Goal: Entertainment & Leisure: Consume media (video, audio)

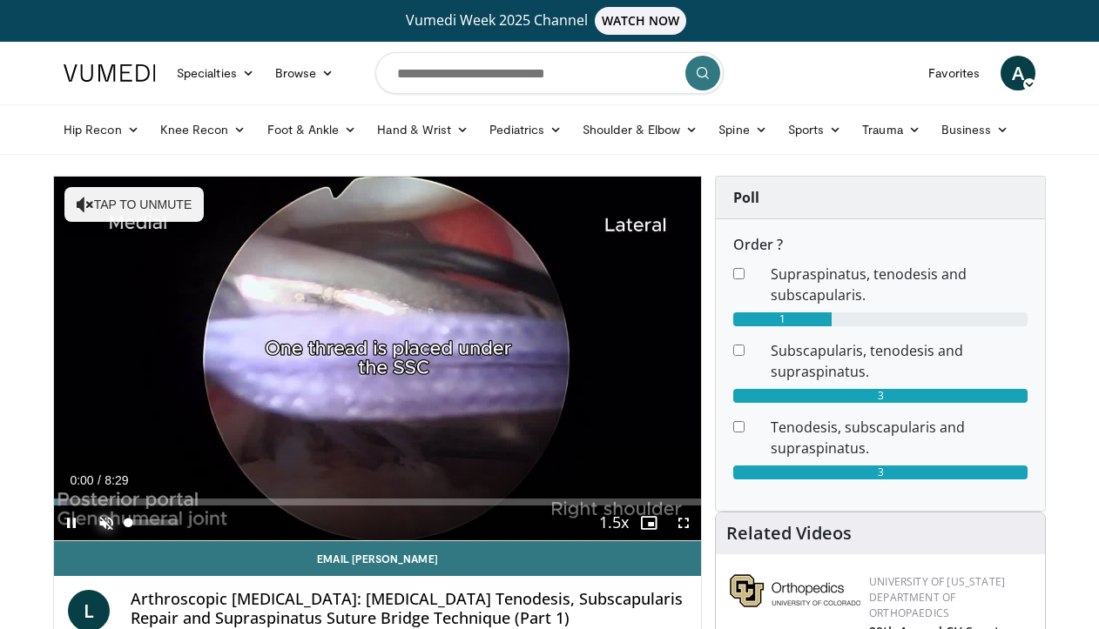
click at [103, 524] on span "Video Player" at bounding box center [106, 523] width 35 height 35
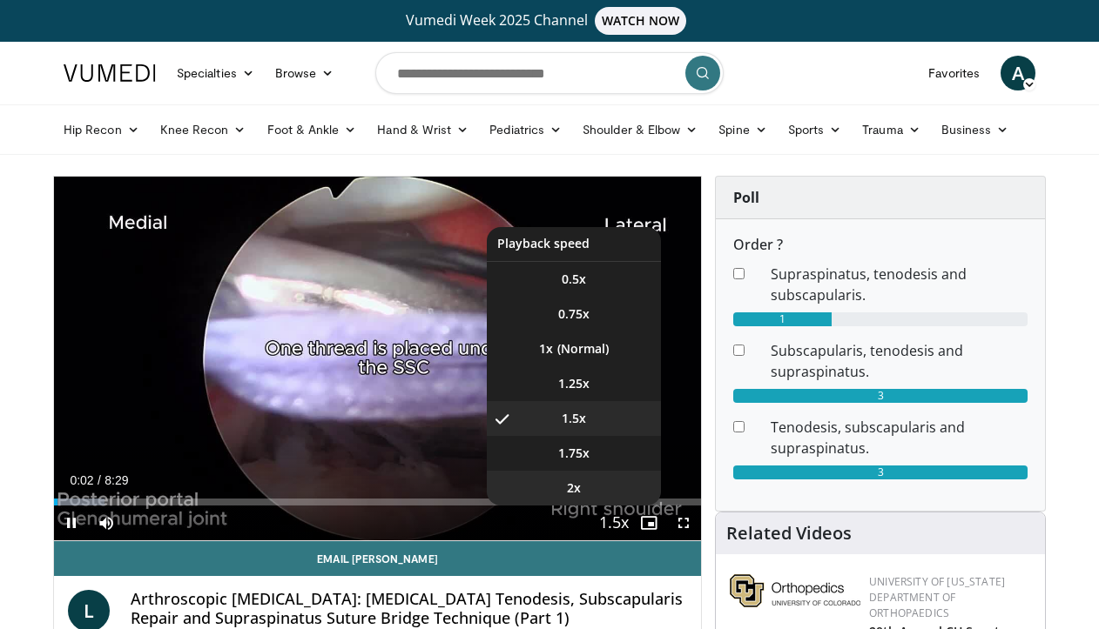
click at [599, 499] on li "2x" at bounding box center [574, 488] width 174 height 35
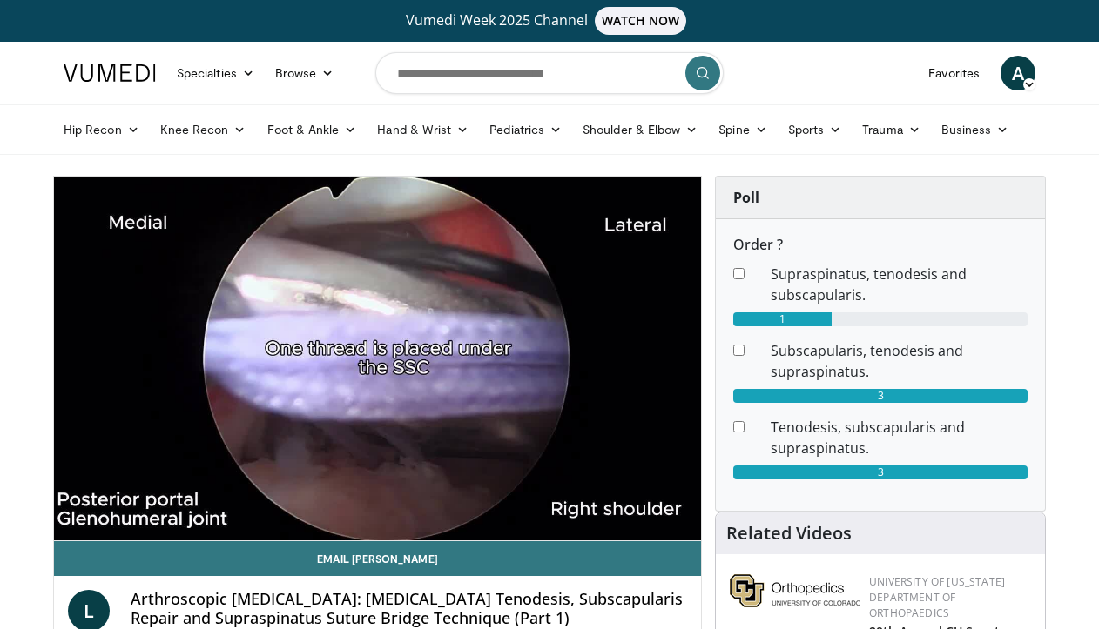
click at [54, 527] on span "Video Player" at bounding box center [71, 523] width 35 height 35
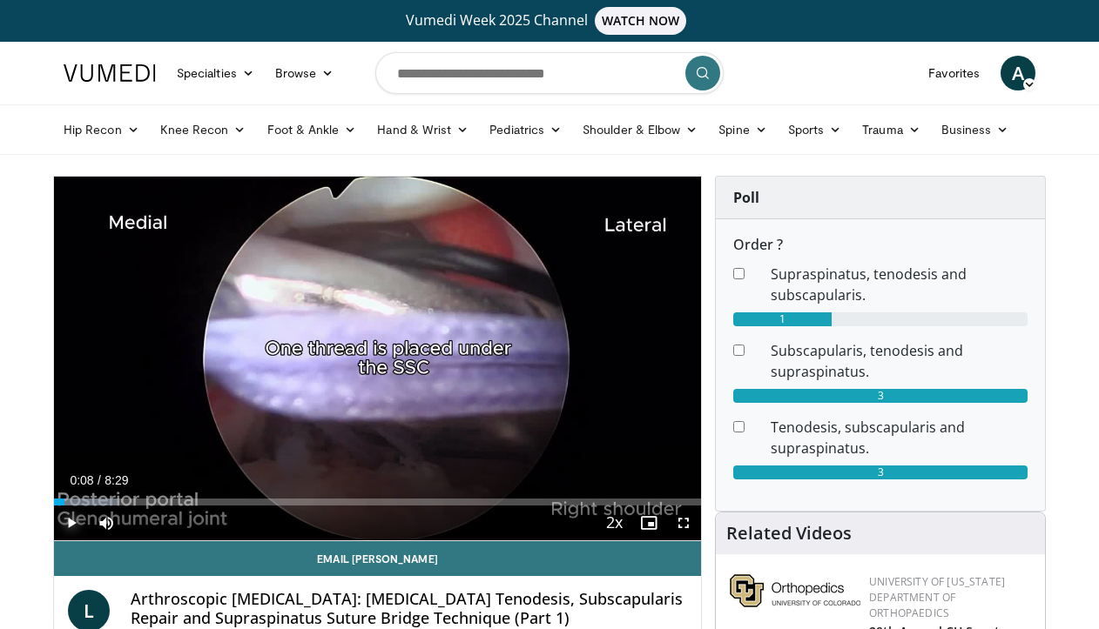
click at [54, 527] on span "Video Player" at bounding box center [71, 523] width 35 height 35
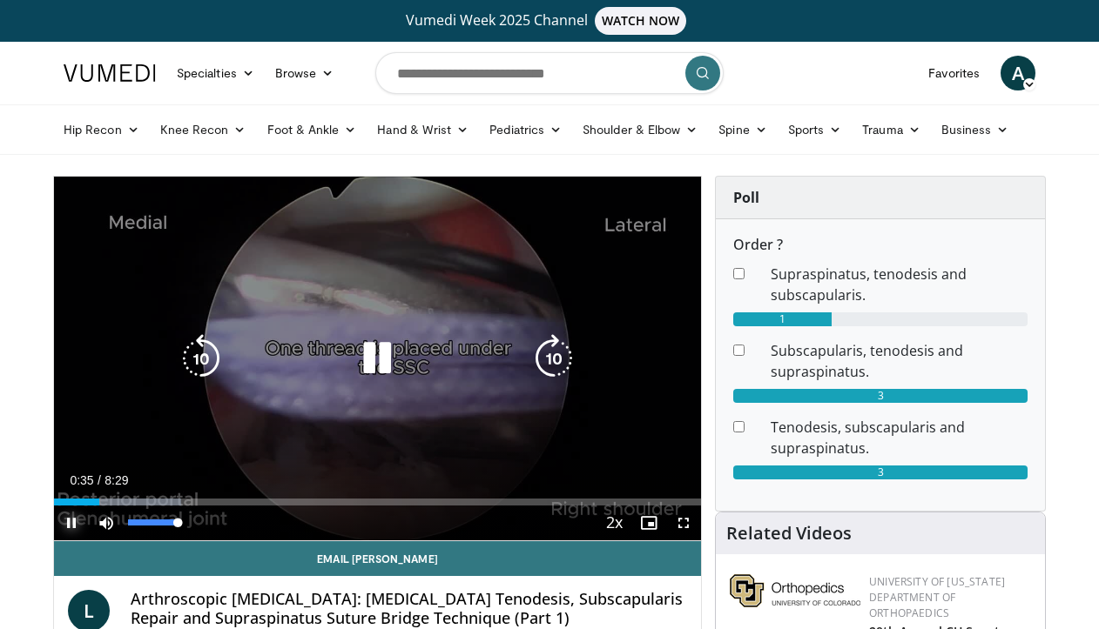
drag, startPoint x: 175, startPoint y: 522, endPoint x: 240, endPoint y: 525, distance: 65.3
click at [239, 525] on div "Current Time 0:35 / Duration 8:29 Pause Skip Backward Skip Forward Mute 100% Lo…" at bounding box center [377, 523] width 647 height 35
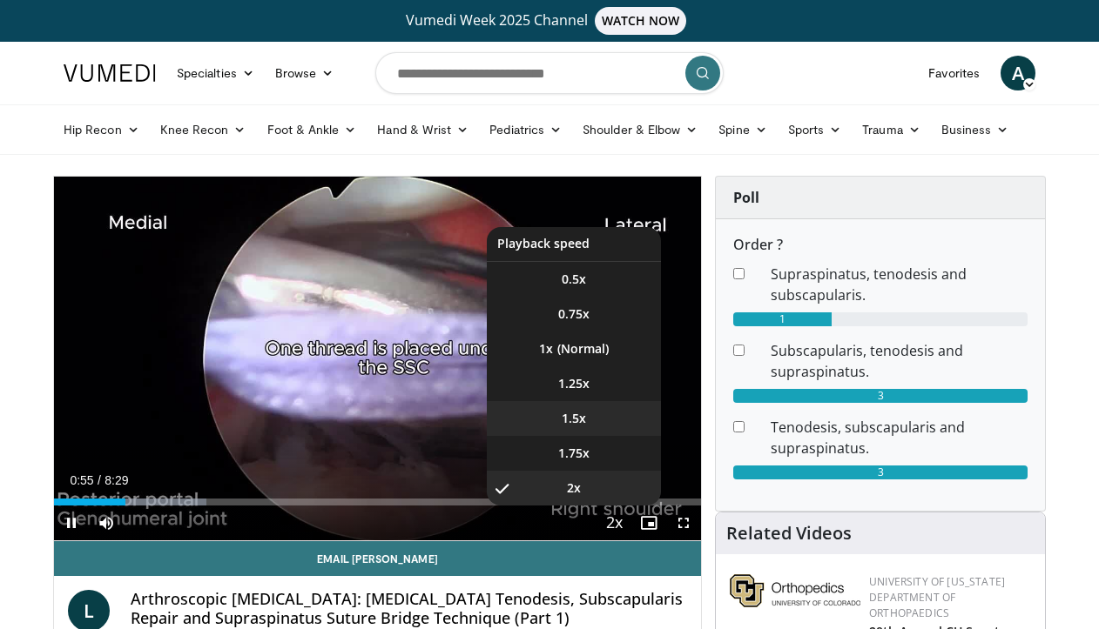
click at [605, 417] on li "1.5x" at bounding box center [574, 418] width 174 height 35
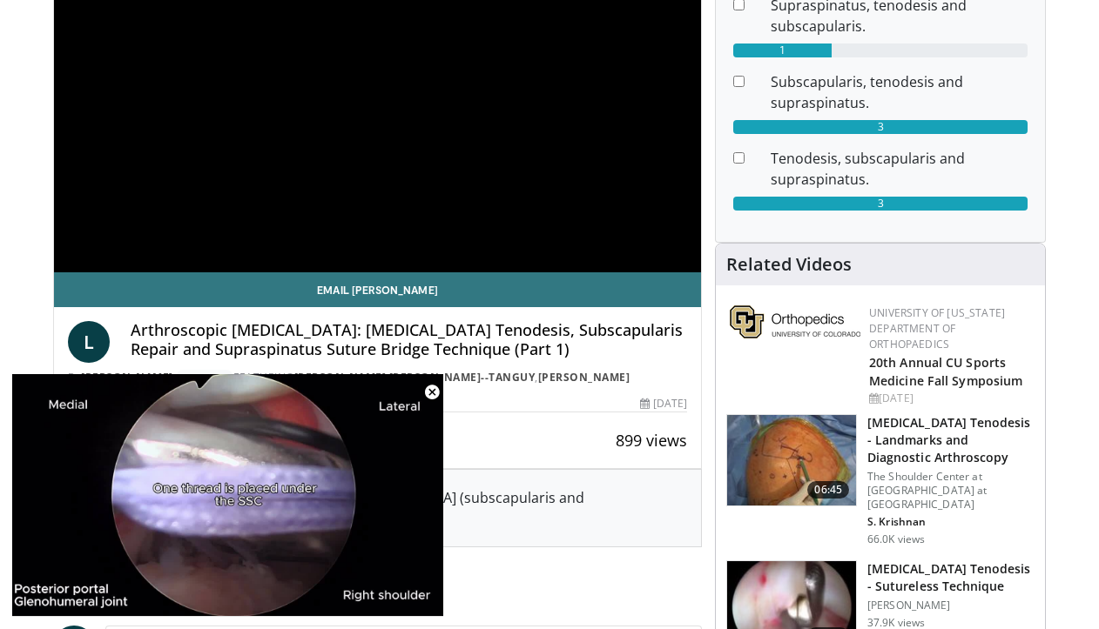
scroll to position [205, 0]
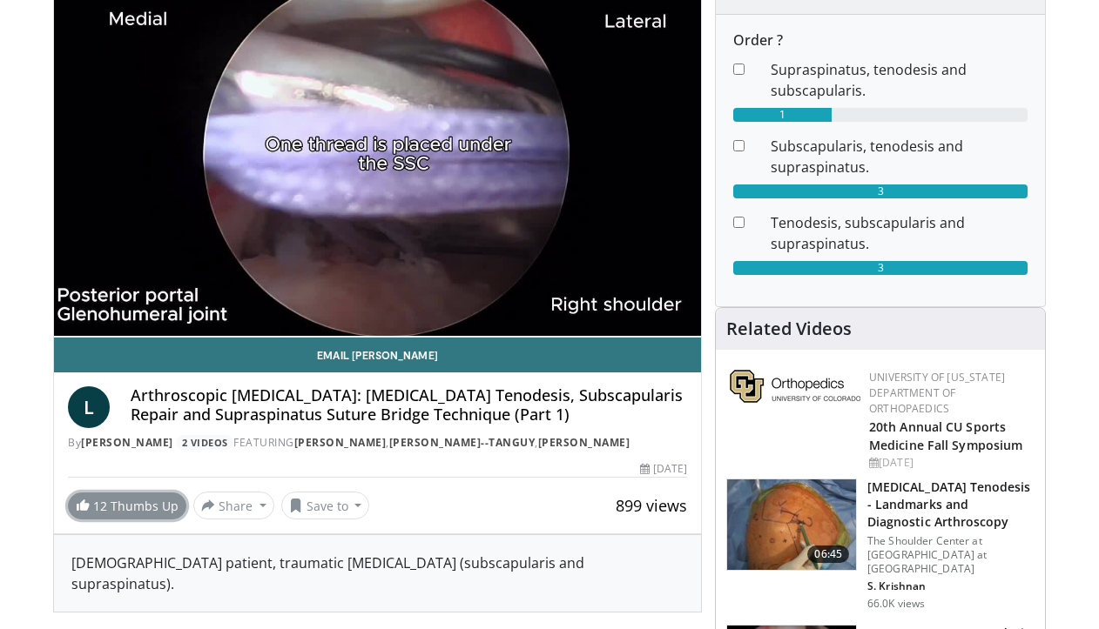
click at [113, 520] on link "12 Thumbs Up" at bounding box center [127, 506] width 118 height 27
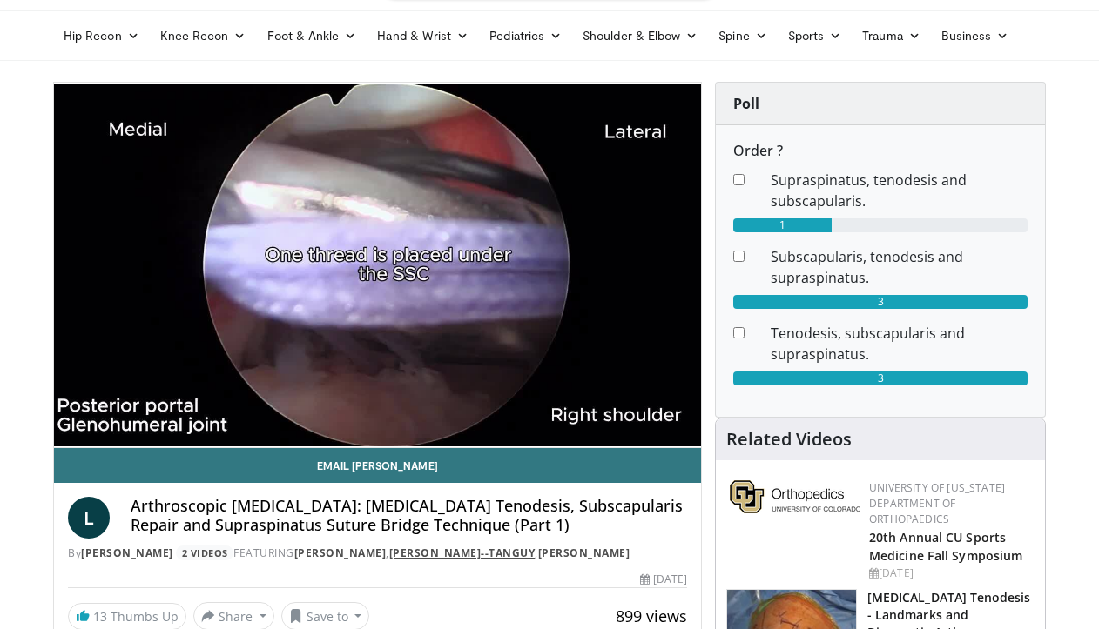
scroll to position [87, 0]
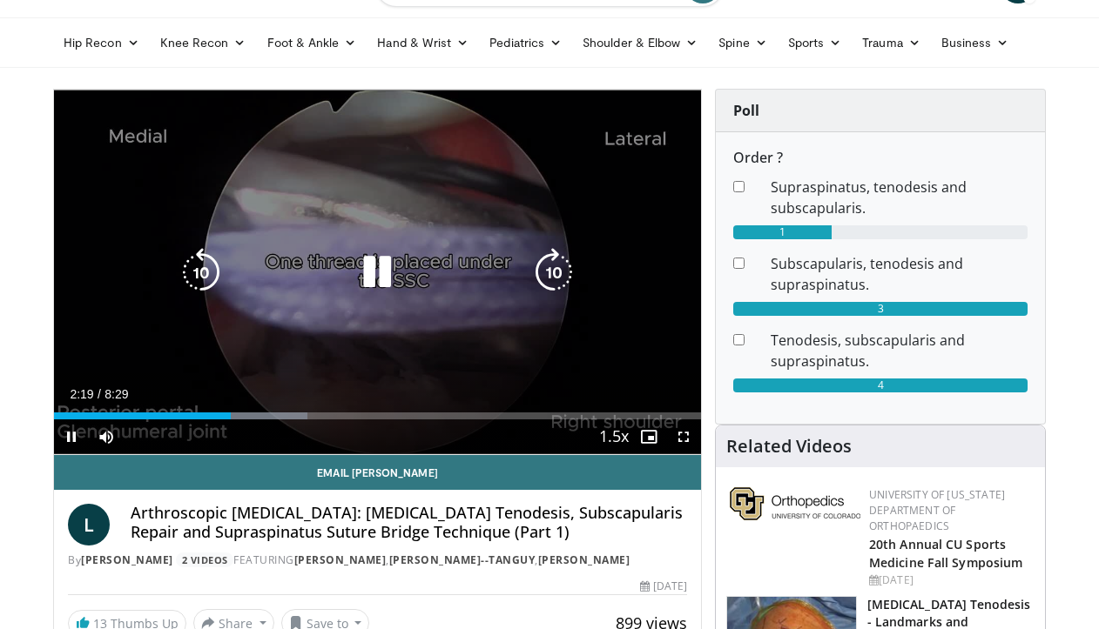
click at [386, 280] on icon "Video Player" at bounding box center [377, 272] width 49 height 49
click at [378, 265] on icon "Video Player" at bounding box center [377, 272] width 49 height 49
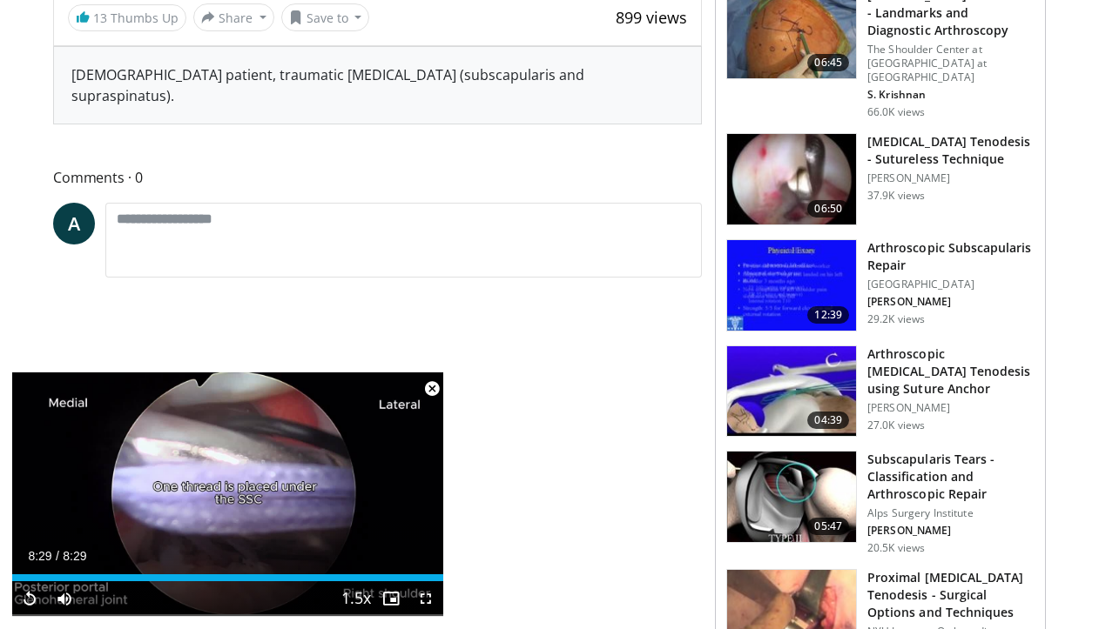
scroll to position [692, 0]
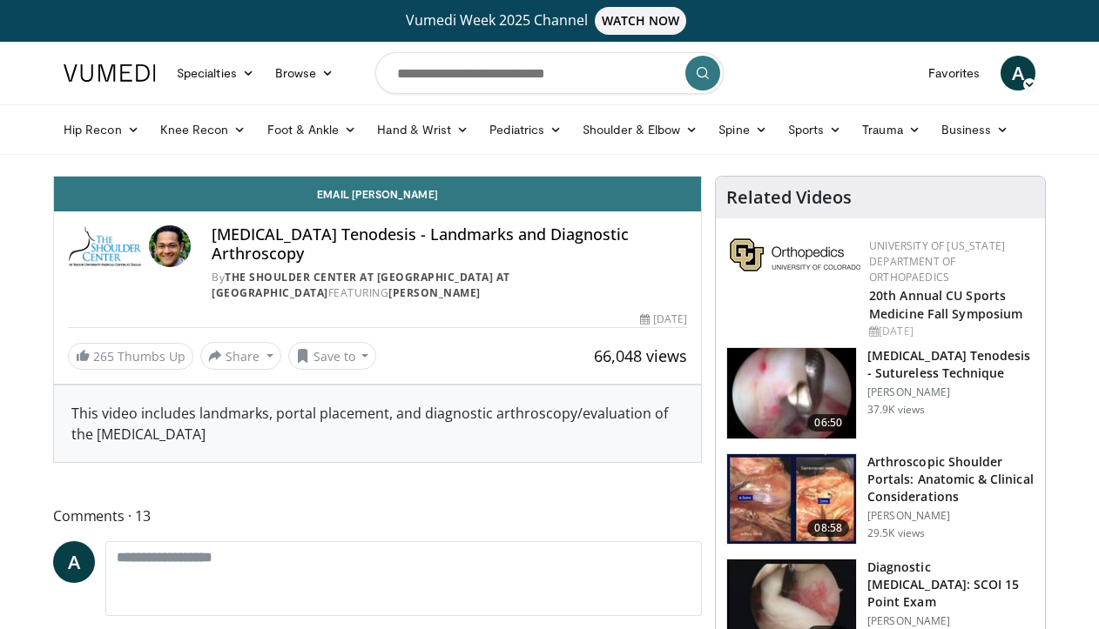
scroll to position [17, 0]
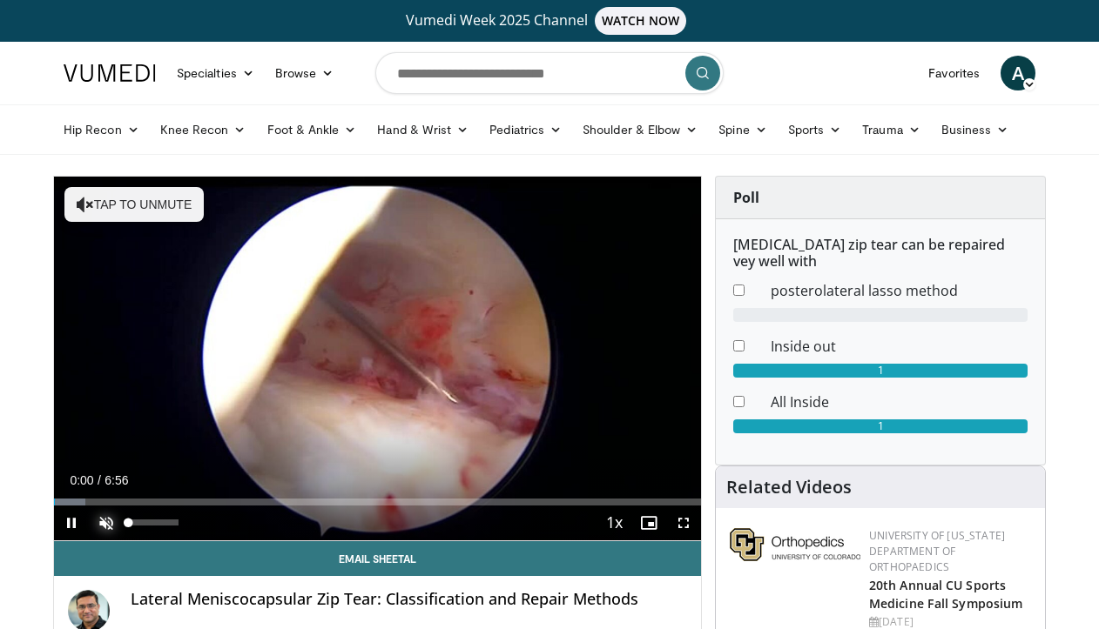
click at [104, 528] on span "Video Player" at bounding box center [106, 523] width 35 height 35
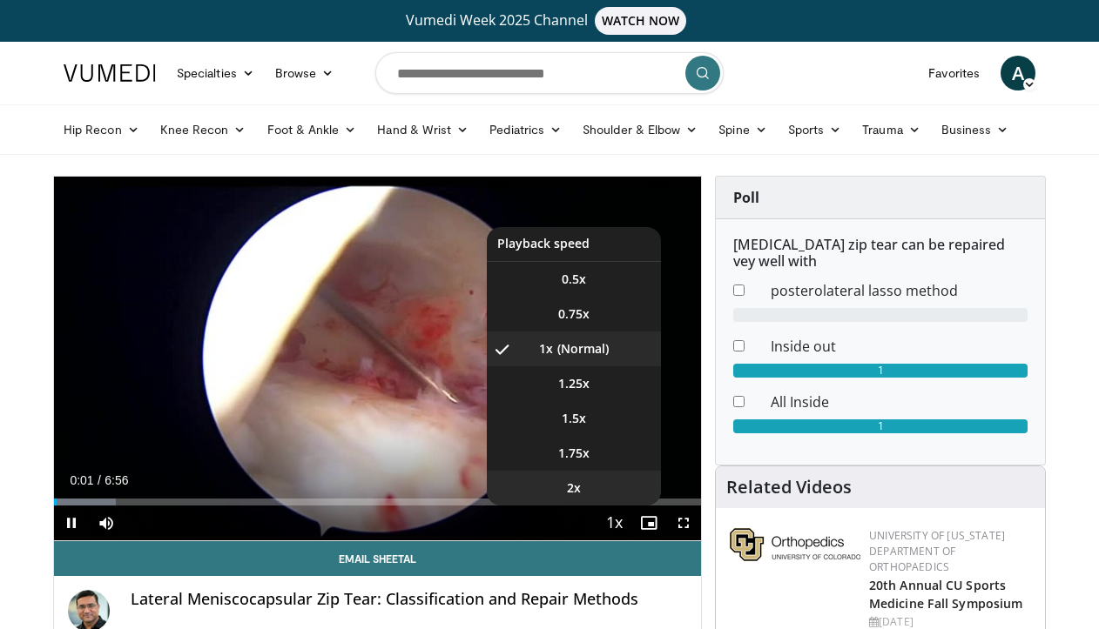
click at [606, 481] on li "2x" at bounding box center [574, 488] width 174 height 35
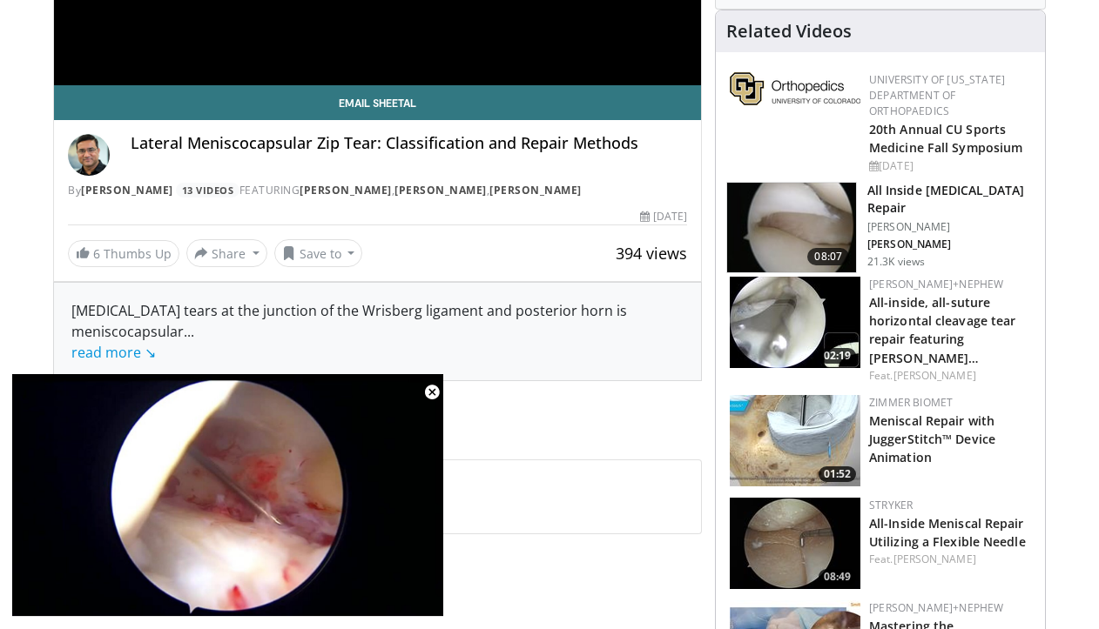
scroll to position [525, 0]
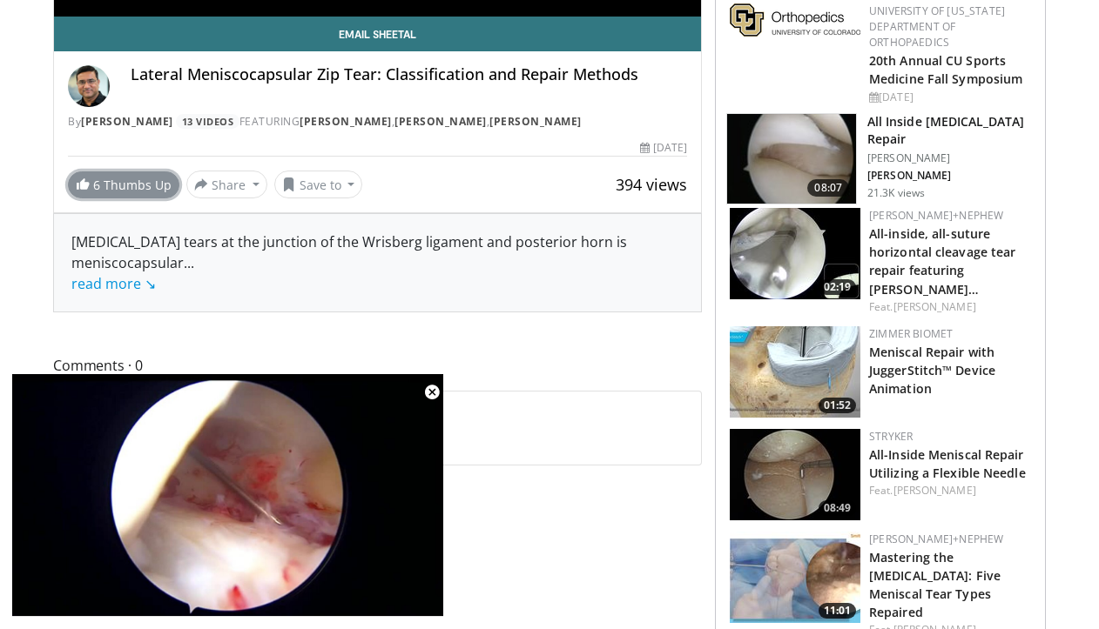
click at [126, 178] on link "6 Thumbs Up" at bounding box center [123, 184] width 111 height 27
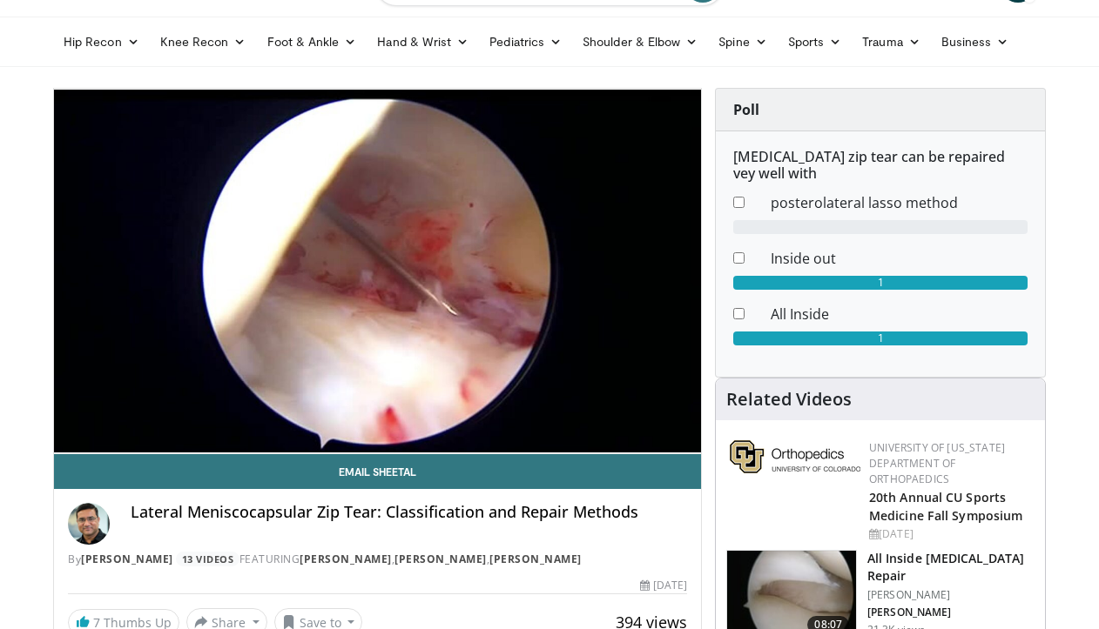
scroll to position [123, 0]
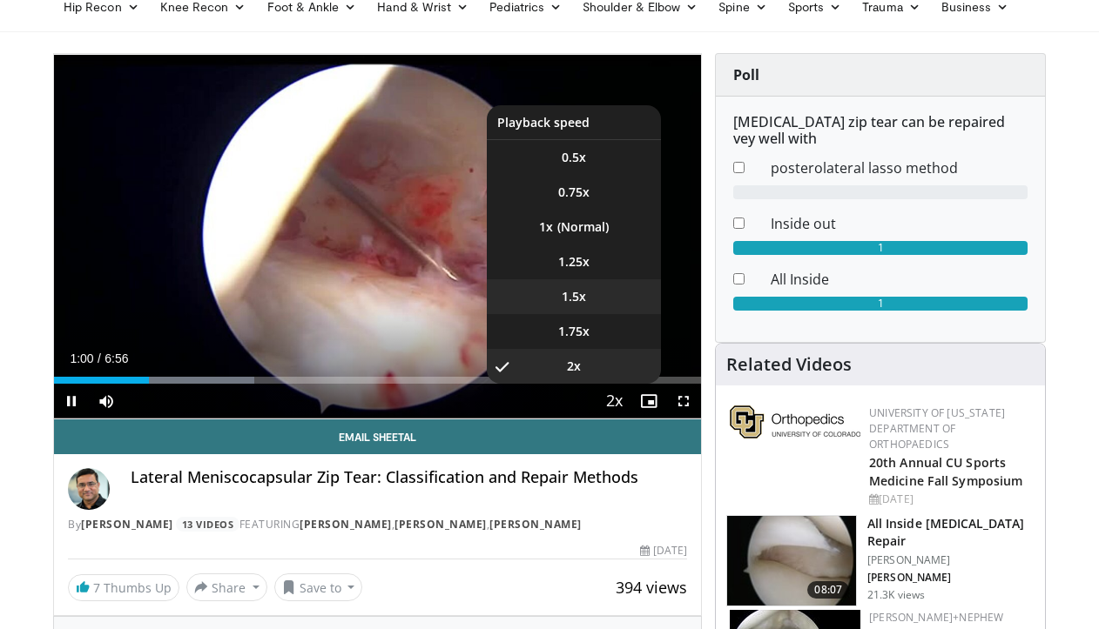
click at [599, 305] on li "1.5x" at bounding box center [574, 296] width 174 height 35
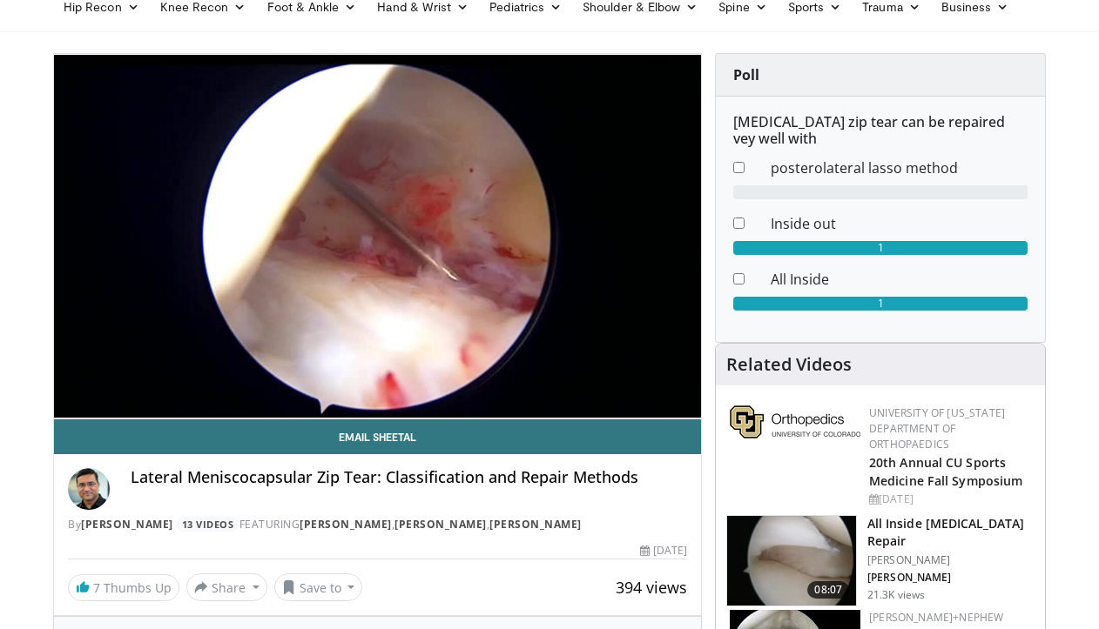
click at [731, 280] on dt at bounding box center [738, 283] width 37 height 28
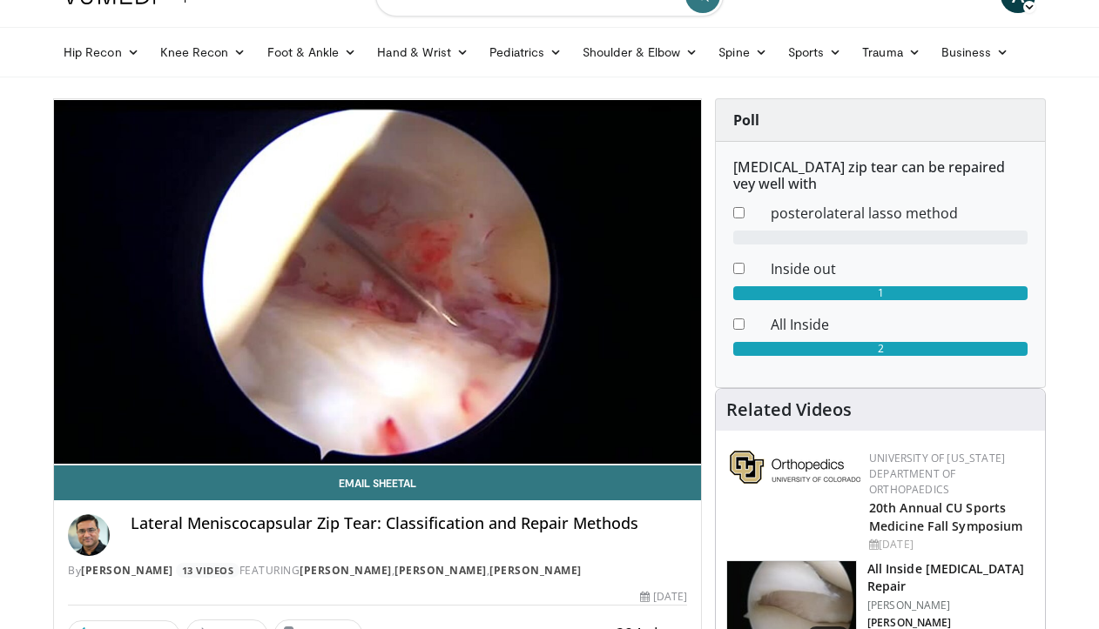
scroll to position [80, 0]
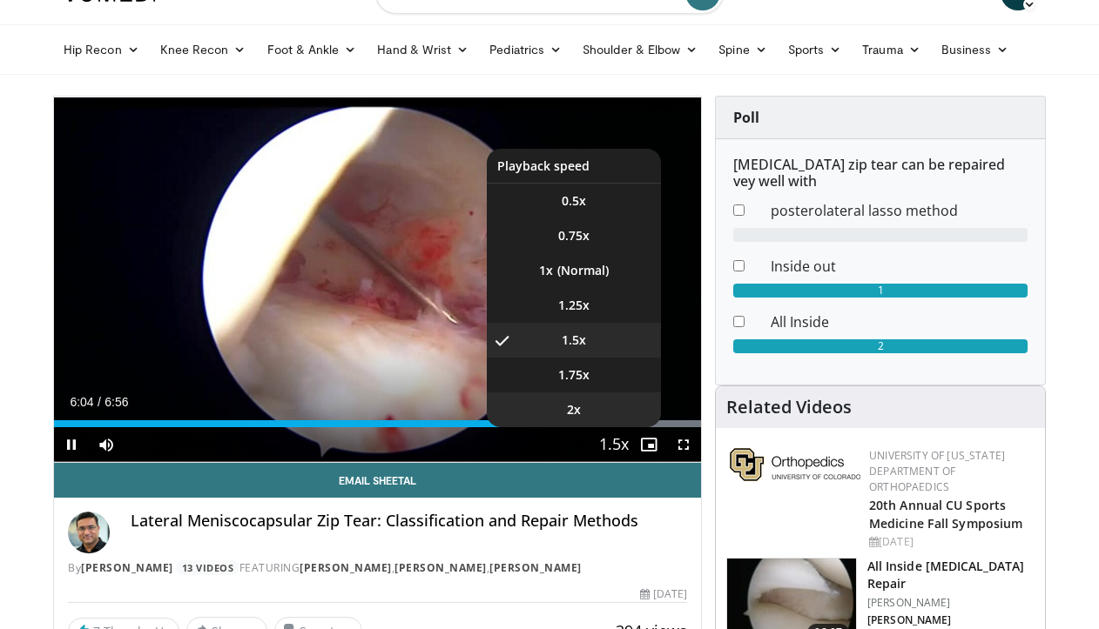
click at [599, 403] on li "2x" at bounding box center [574, 410] width 174 height 35
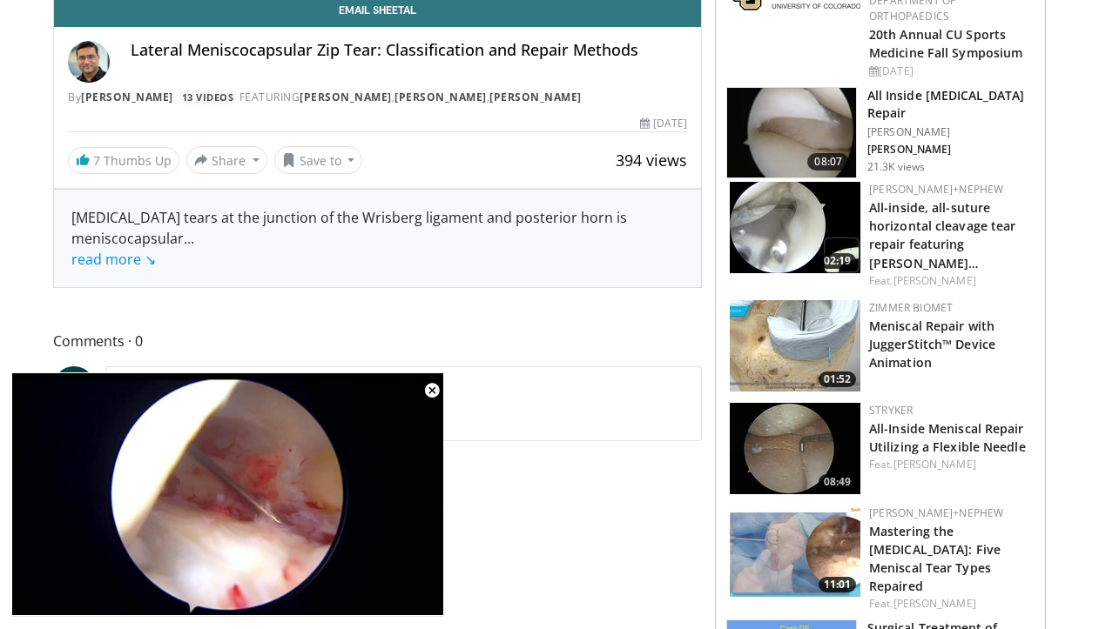
scroll to position [0, 0]
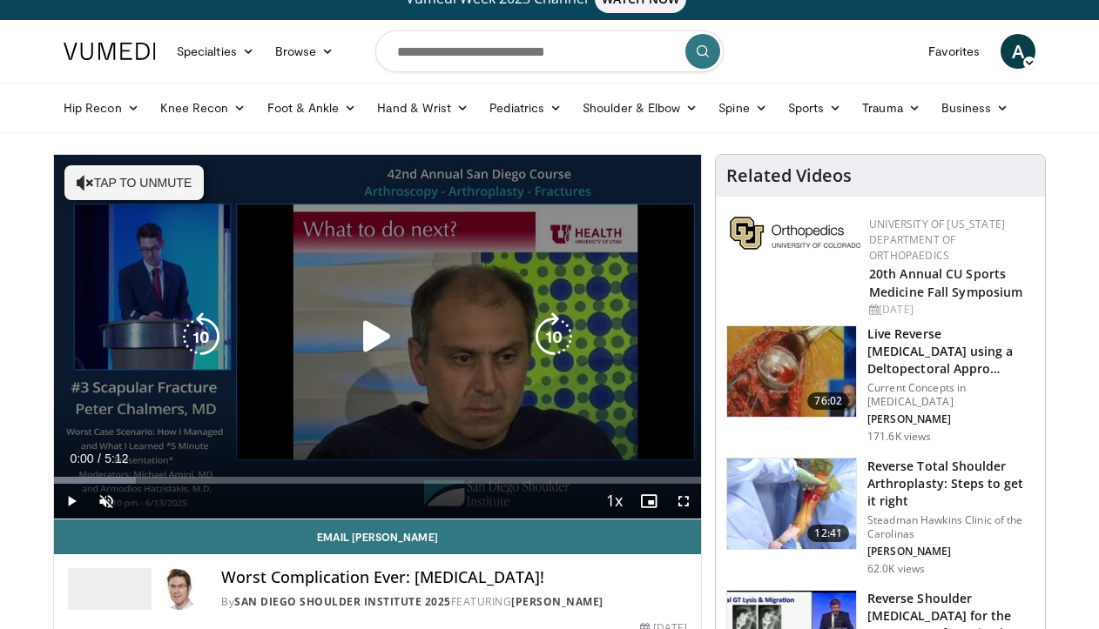
scroll to position [21, 0]
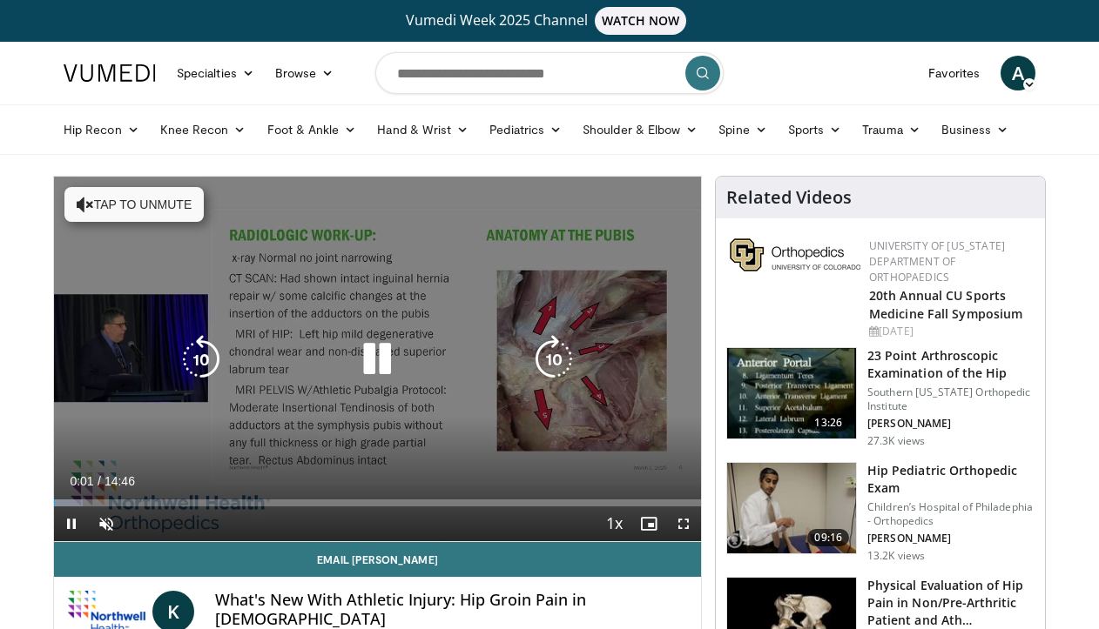
click at [367, 373] on icon "Video Player" at bounding box center [377, 359] width 49 height 49
